Goal: Transaction & Acquisition: Purchase product/service

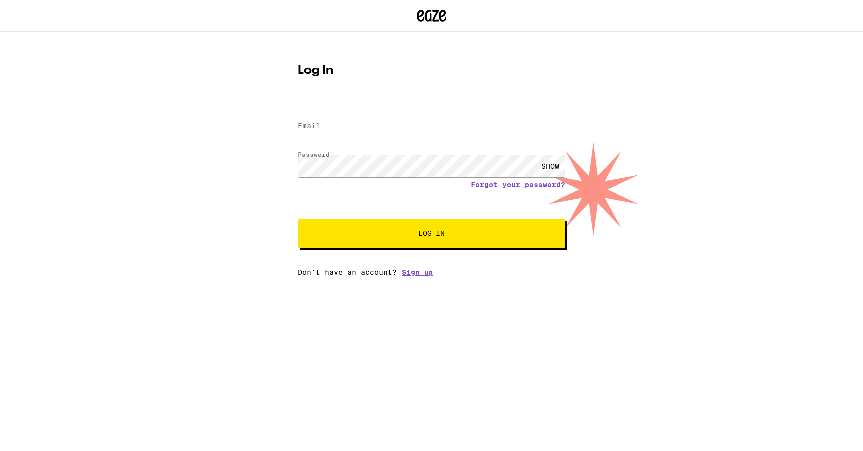
click at [401, 239] on button "Log In" at bounding box center [432, 234] width 268 height 30
click at [428, 136] on input "Email" at bounding box center [432, 126] width 268 height 22
type input "[EMAIL_ADDRESS][DOMAIN_NAME]"
click at [404, 233] on span "Log In" at bounding box center [431, 233] width 187 height 7
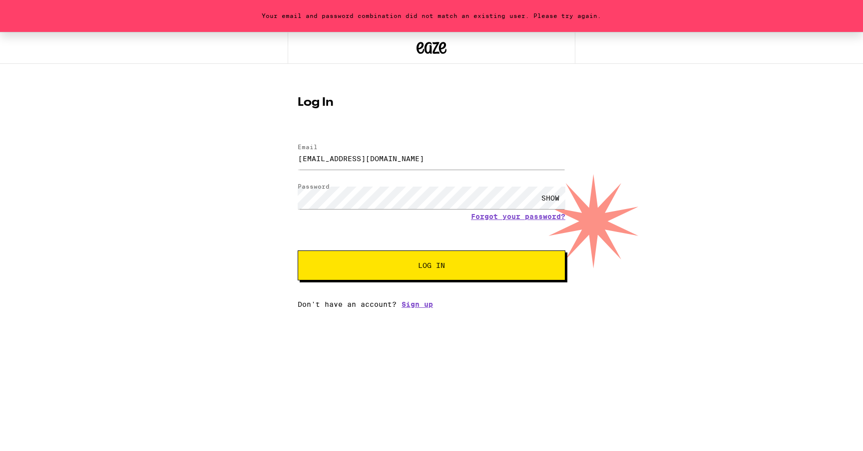
click at [463, 132] on div "Log In Email Email [EMAIL_ADDRESS][DOMAIN_NAME] Password Password SHOW Forgot y…" at bounding box center [432, 199] width 288 height 220
click at [439, 40] on icon at bounding box center [431, 48] width 30 height 18
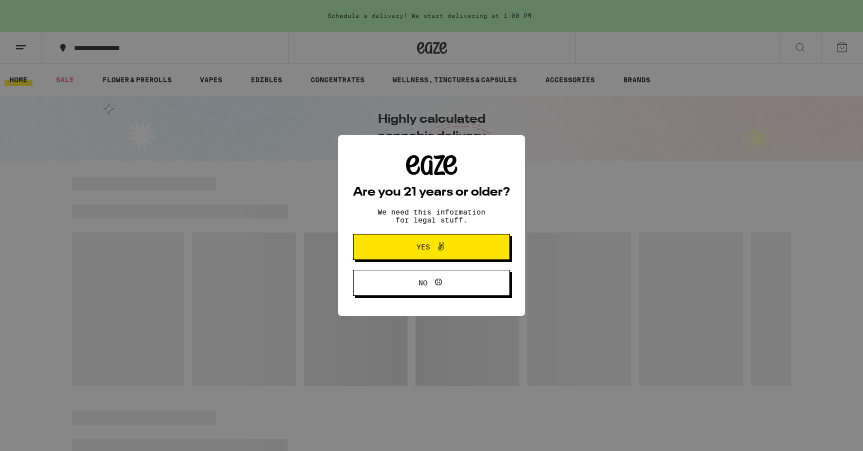
click at [373, 244] on button "Yes" at bounding box center [431, 247] width 157 height 26
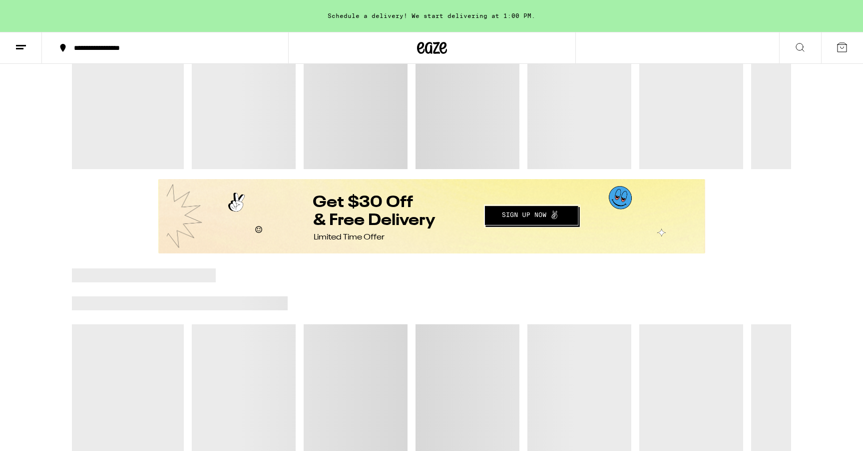
scroll to position [465, 0]
